Goal: Information Seeking & Learning: Learn about a topic

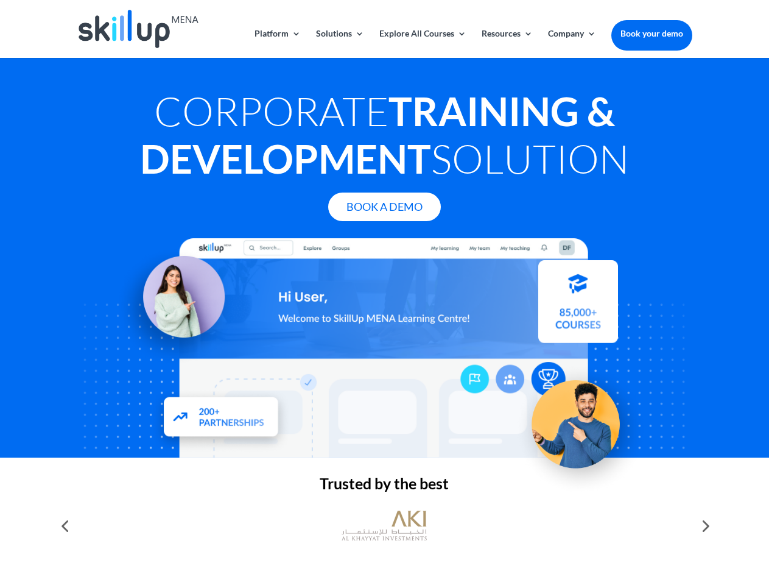
click at [384, 292] on div at bounding box center [384, 347] width 615 height 219
click at [339, 43] on link "Solutions" at bounding box center [340, 43] width 48 height 29
click at [422, 43] on link "Explore All Courses" at bounding box center [422, 43] width 87 height 29
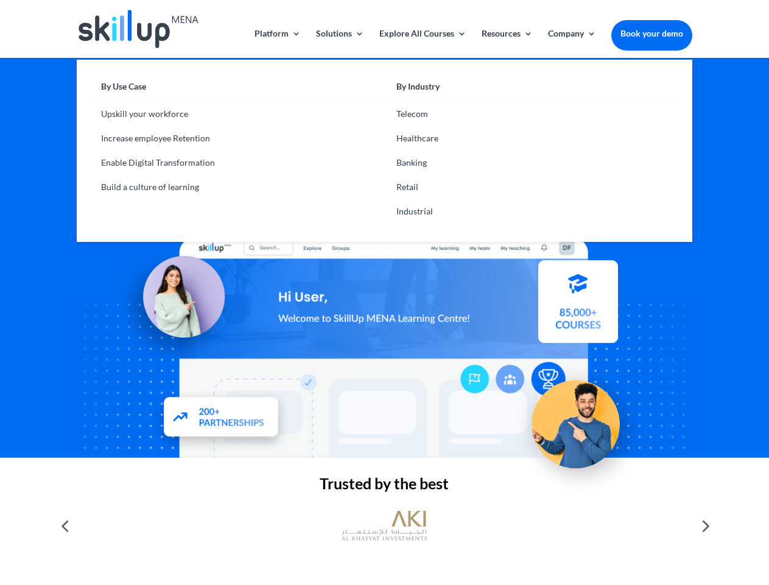
click at [506, 43] on link "Resources" at bounding box center [507, 43] width 51 height 29
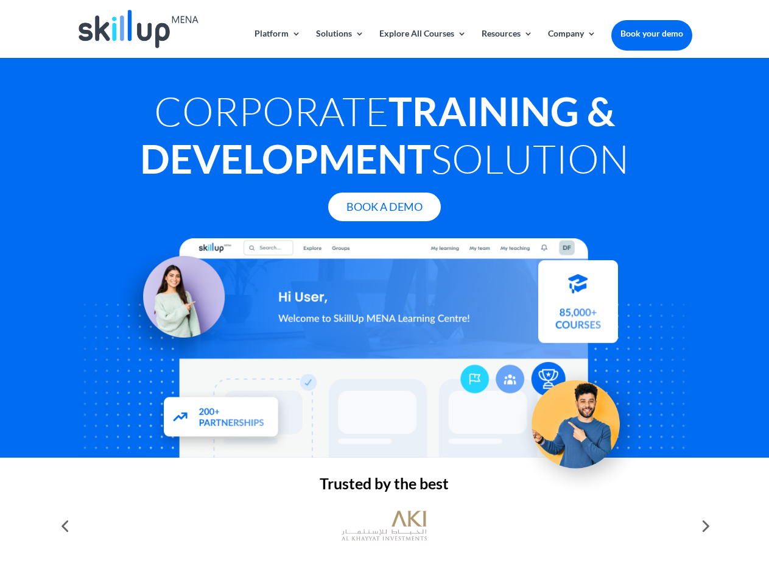
click at [572, 43] on link "Company" at bounding box center [572, 43] width 48 height 29
click at [384, 526] on img at bounding box center [384, 525] width 85 height 43
